Goal: Task Accomplishment & Management: Complete application form

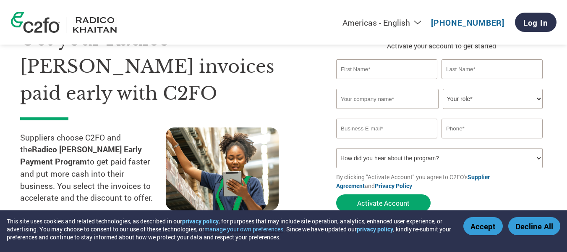
scroll to position [42, 0]
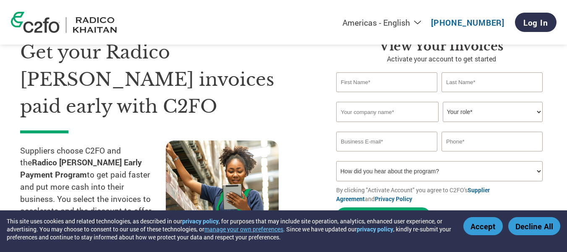
click at [474, 221] on button "Accept" at bounding box center [483, 226] width 39 height 18
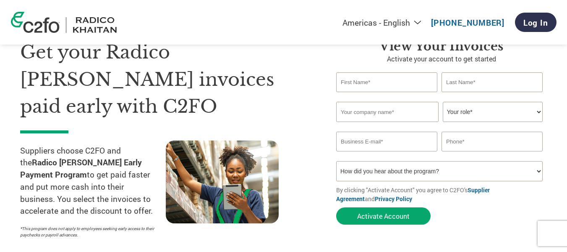
click at [371, 88] on input "text" at bounding box center [386, 82] width 101 height 20
type input "[PERSON_NAME]"
type input "khan"
type input "A-1-PAPER BOX"
type input "[EMAIL_ADDRESS][DOMAIN_NAME]"
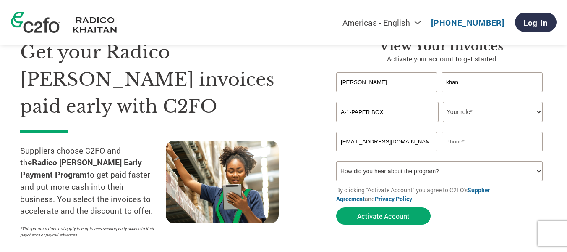
click at [472, 118] on select "Your role* CFO Controller Credit Manager Finance Director Treasurer CEO Preside…" at bounding box center [493, 112] width 100 height 20
select select "OWNER_FOUNDER"
click at [443, 102] on select "Your role* CFO Controller Credit Manager Finance Director Treasurer CEO Preside…" at bounding box center [493, 112] width 100 height 20
click at [459, 143] on input "text" at bounding box center [492, 141] width 101 height 20
type input "7021626409"
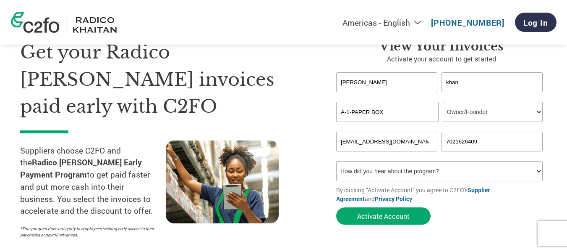
click at [411, 174] on select "How did you hear about the program? Received a letter Email Social Media Online…" at bounding box center [439, 171] width 207 height 20
select select "Online Search"
click at [336, 161] on select "How did you hear about the program? Received a letter Email Social Media Online…" at bounding box center [439, 171] width 207 height 20
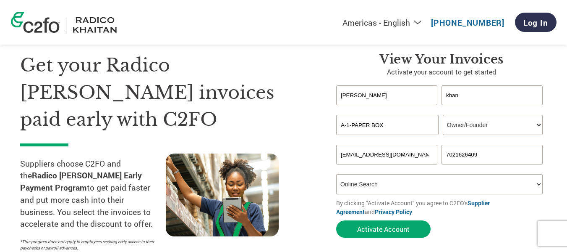
scroll to position [126, 0]
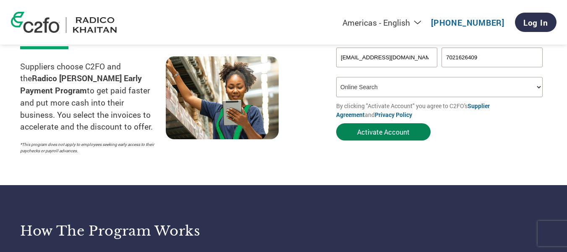
click at [368, 139] on button "Activate Account" at bounding box center [383, 131] width 95 height 17
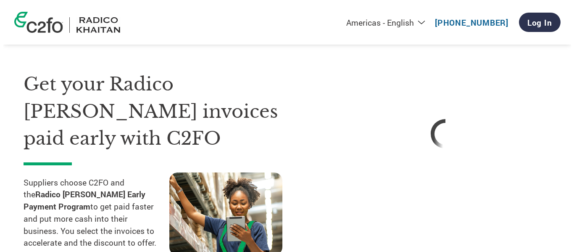
scroll to position [0, 0]
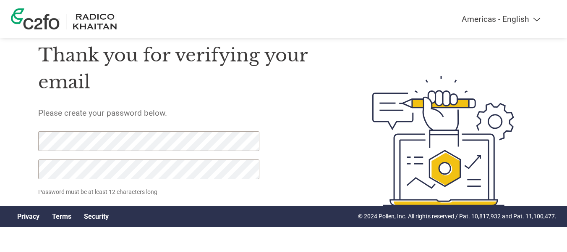
scroll to position [47, 0]
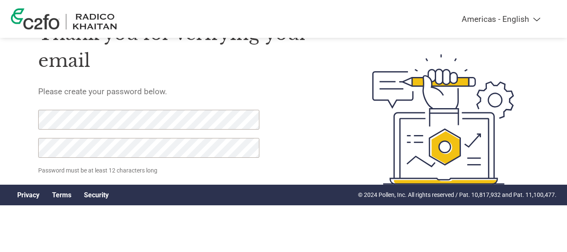
click input "Set Password" at bounding box center [79, 193] width 83 height 16
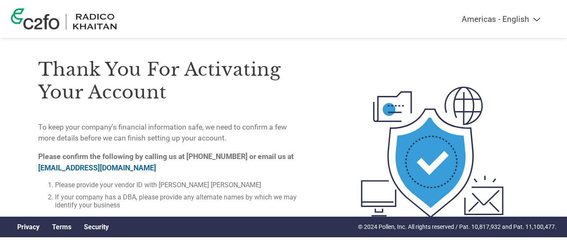
scroll to position [0, 0]
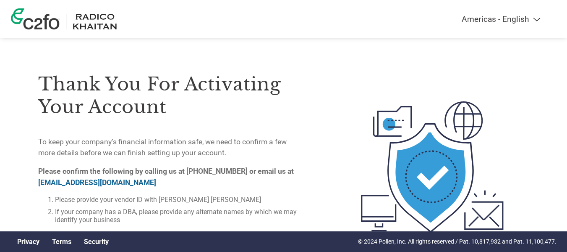
drag, startPoint x: 93, startPoint y: 23, endPoint x: 76, endPoint y: 23, distance: 16.8
click at [93, 23] on img at bounding box center [95, 22] width 45 height 16
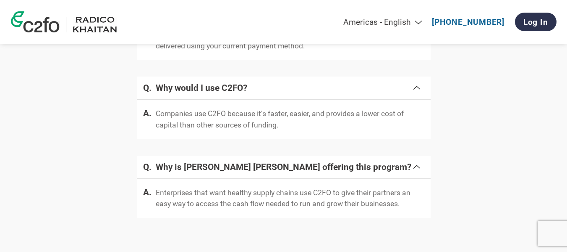
scroll to position [1746, 0]
